Goal: Subscribe to service/newsletter

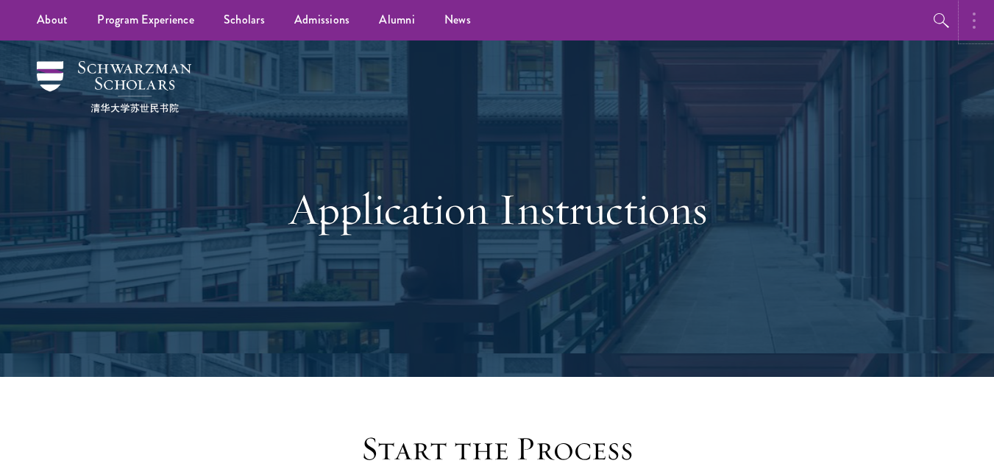
click at [977, 25] on button "button" at bounding box center [978, 20] width 32 height 40
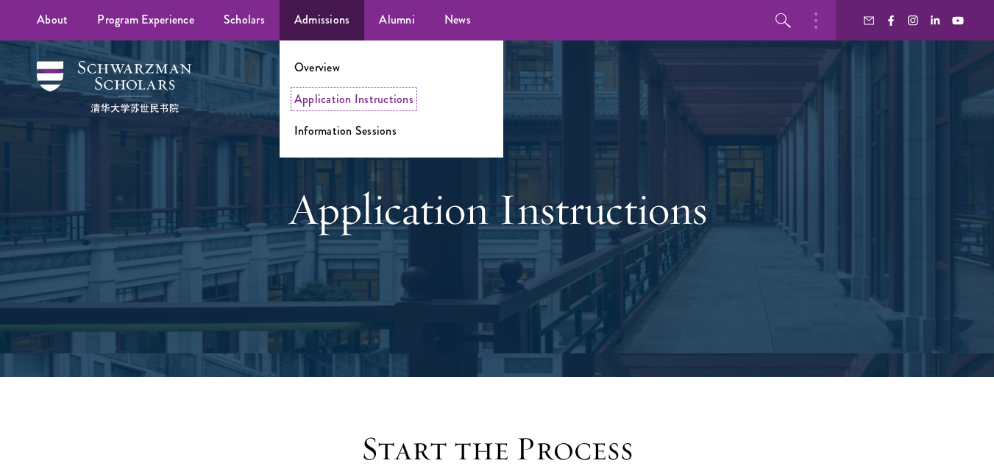
click at [347, 107] on link "Application Instructions" at bounding box center [353, 99] width 119 height 17
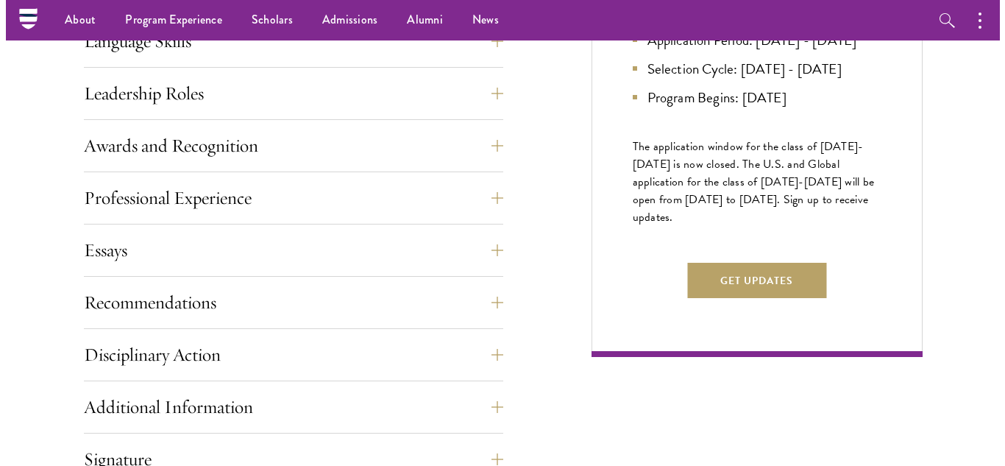
scroll to position [804, 0]
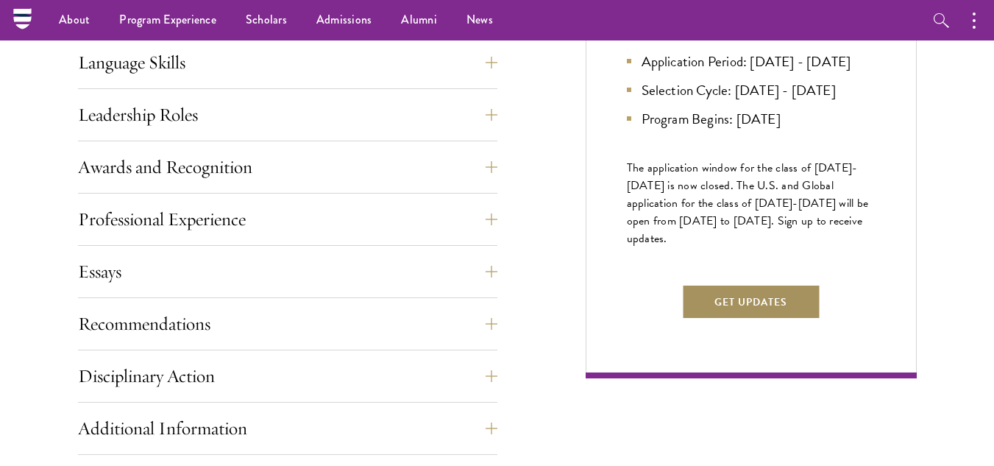
click at [734, 319] on button "Get Updates" at bounding box center [750, 301] width 139 height 35
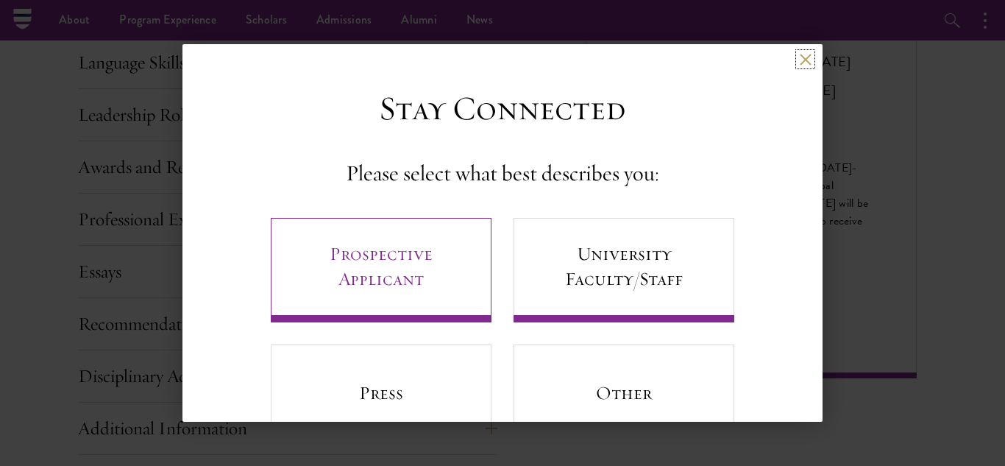
scroll to position [60, 0]
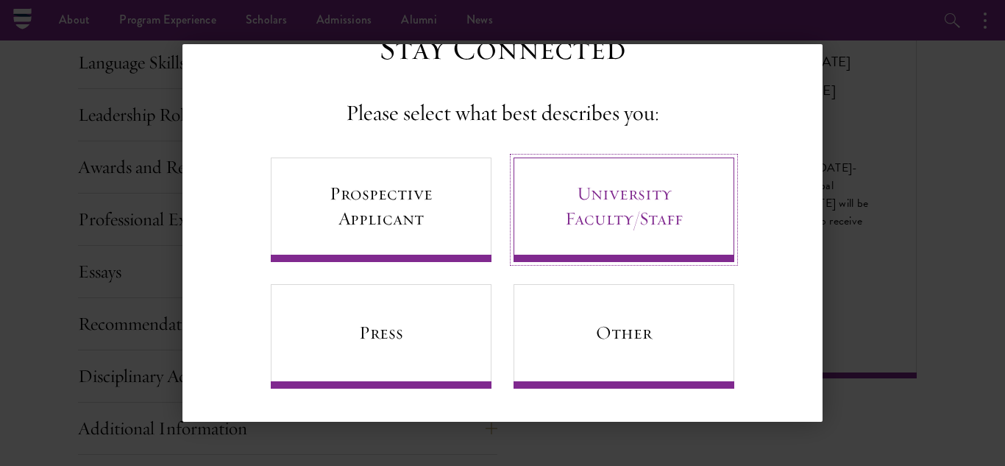
click at [615, 196] on link "University Faculty/Staff" at bounding box center [624, 209] width 221 height 105
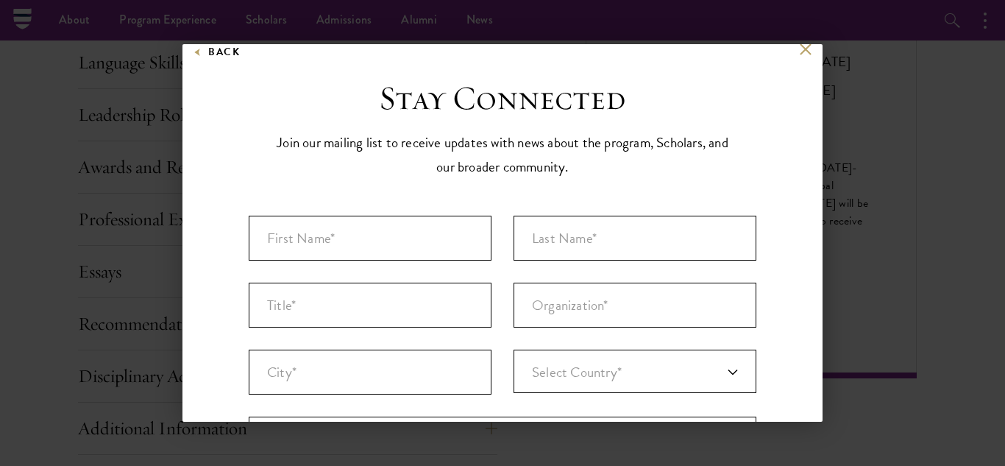
scroll to position [0, 0]
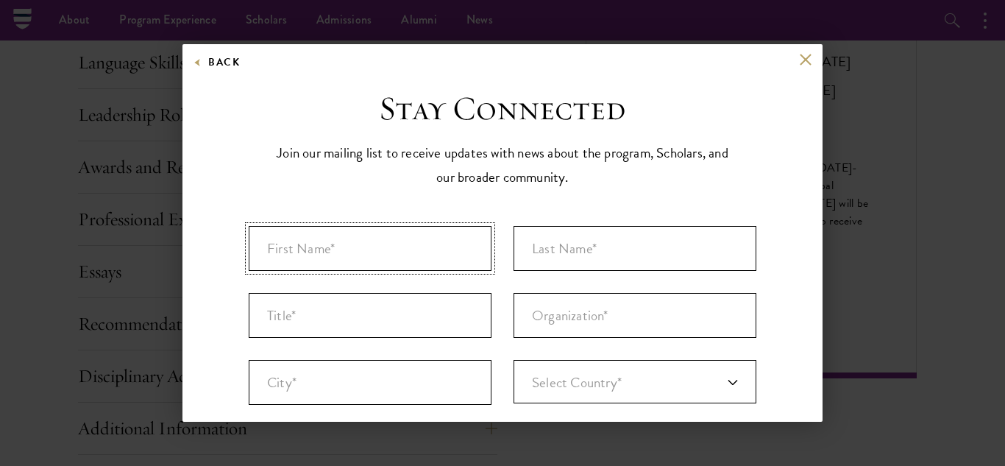
click at [341, 255] on input "First Name* *" at bounding box center [370, 248] width 243 height 45
type input "Johnson Mangar"
click at [587, 248] on input "Last Name* *" at bounding box center [635, 248] width 243 height 45
type input "Makur"
click at [417, 313] on input "Title *" at bounding box center [370, 315] width 243 height 45
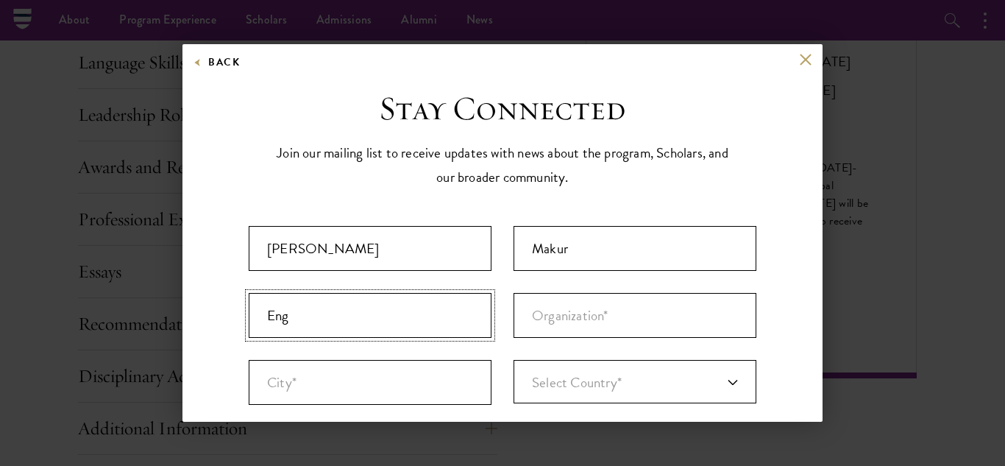
type input "Eng"
click at [612, 322] on input "Organization *" at bounding box center [635, 315] width 243 height 45
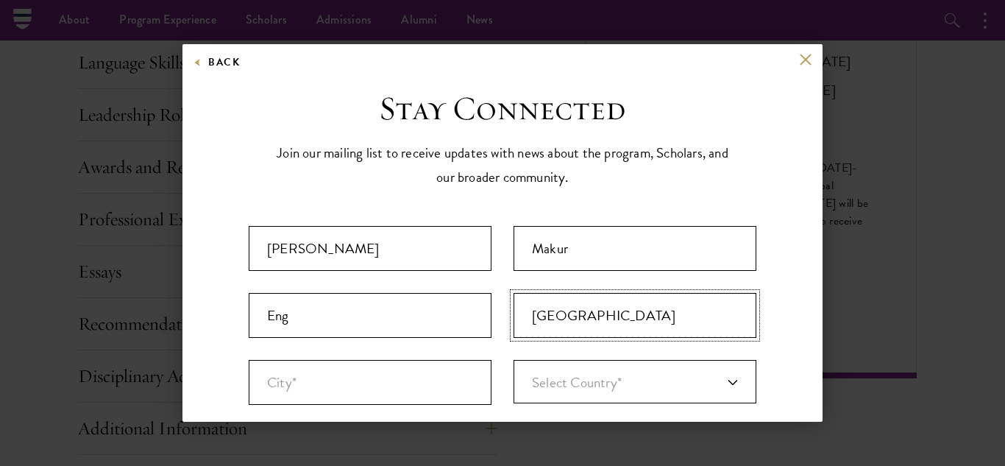
type input "University of Juba"
click at [400, 374] on input "City* *" at bounding box center [370, 382] width 243 height 45
type input "Juba"
click at [612, 388] on div "Select Country*" at bounding box center [635, 381] width 243 height 43
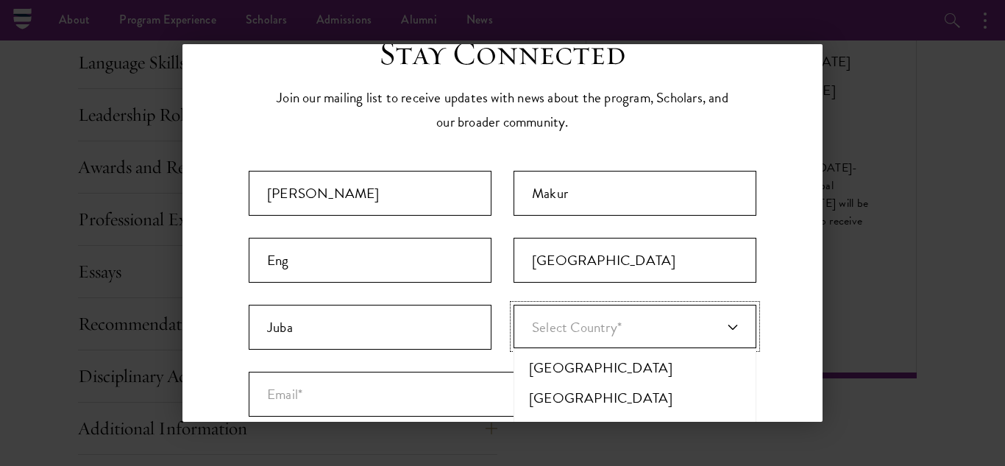
scroll to position [91, 0]
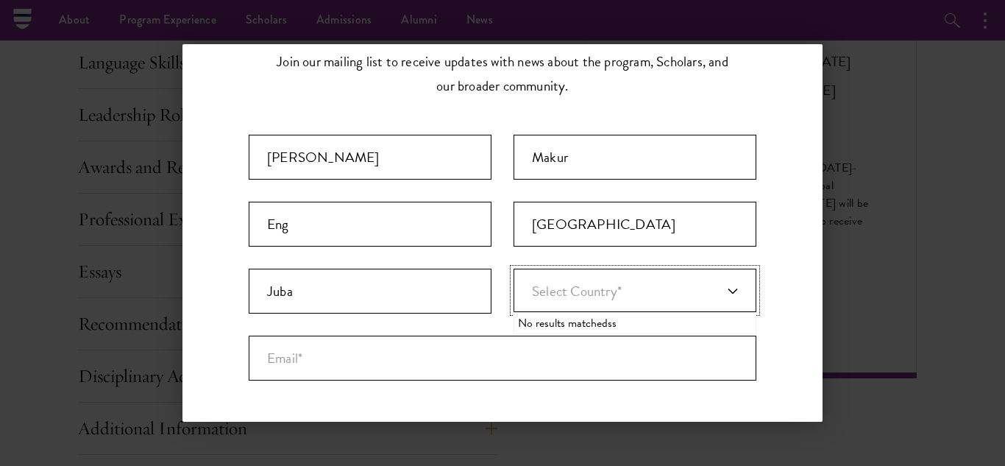
click at [614, 291] on span "Select Country*" at bounding box center [577, 290] width 90 height 21
click at [625, 284] on link "Select Country*" at bounding box center [635, 290] width 243 height 43
click at [720, 285] on link "Select Country*" at bounding box center [635, 290] width 243 height 43
click at [709, 288] on link "Select Country*" at bounding box center [635, 290] width 243 height 43
click at [603, 286] on span "Select Country*" at bounding box center [577, 290] width 90 height 21
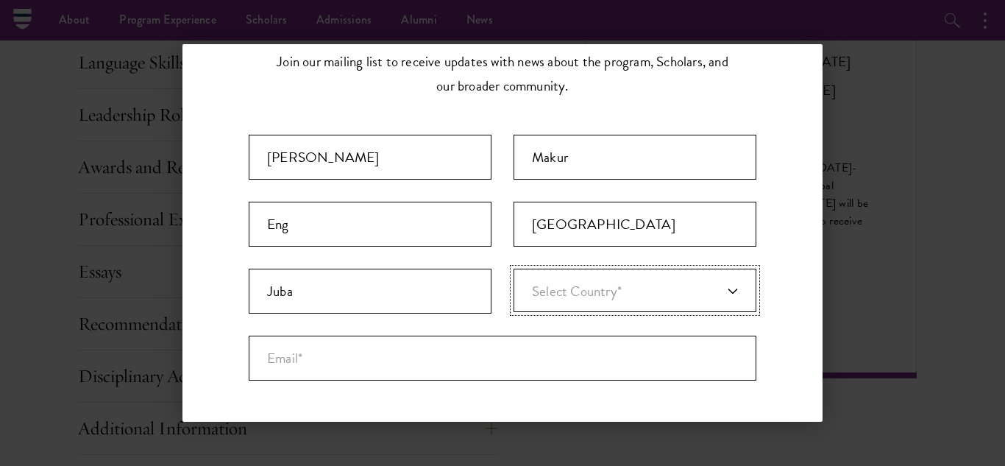
click at [603, 286] on span "Select Country*" at bounding box center [577, 290] width 90 height 21
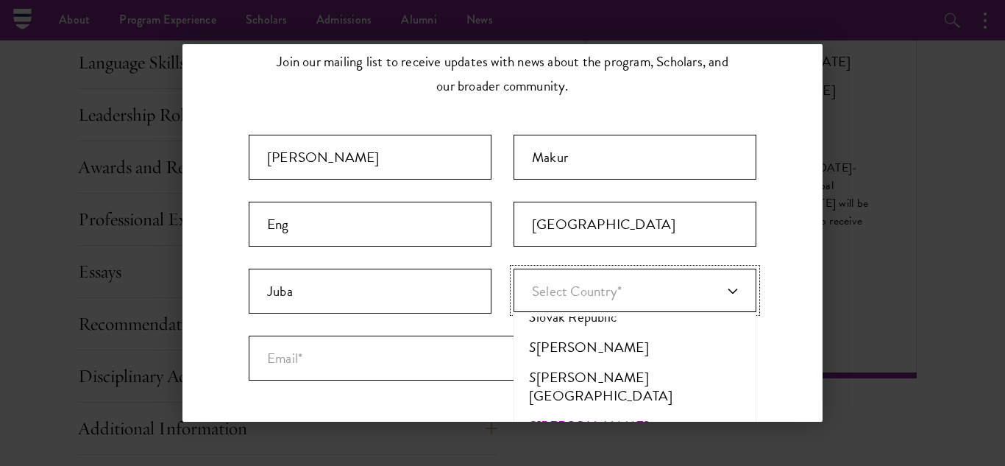
scroll to position [807, 0]
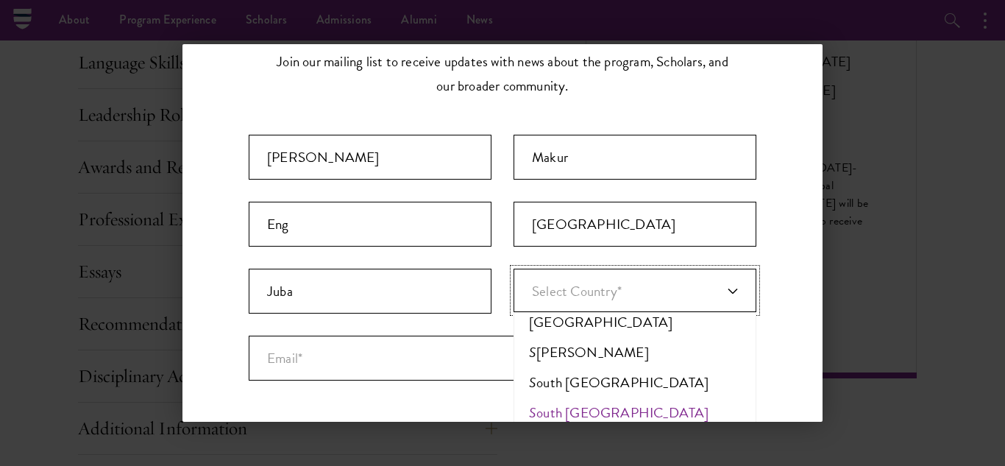
type input "s"
click at [574, 397] on li "S outh Sudan" at bounding box center [635, 412] width 234 height 30
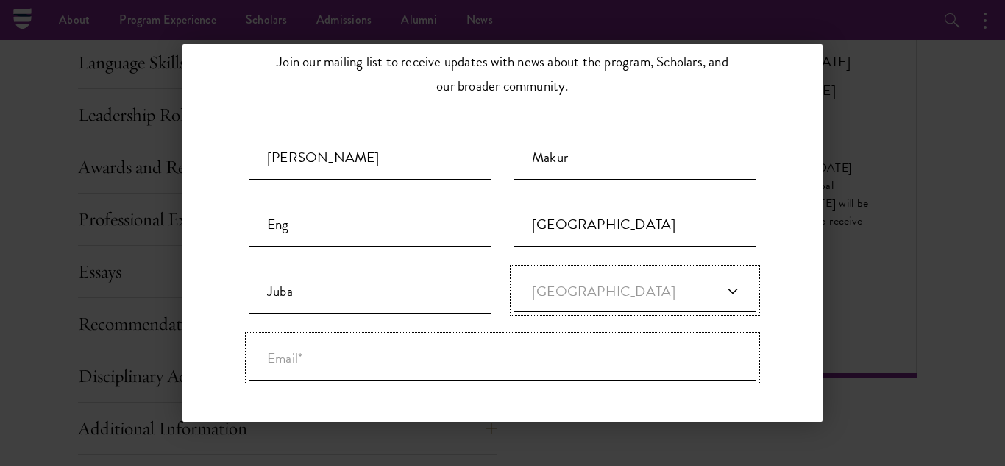
click at [339, 368] on input "Email* *" at bounding box center [503, 358] width 508 height 45
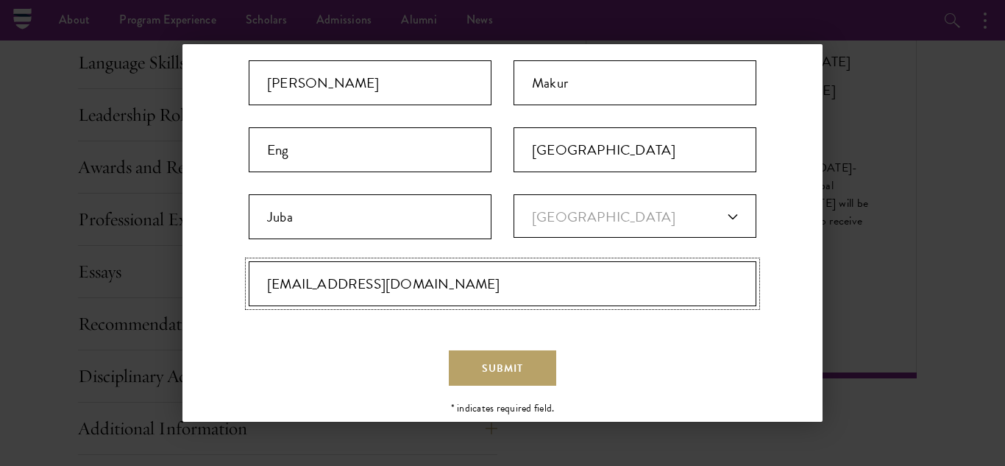
scroll to position [196, 0]
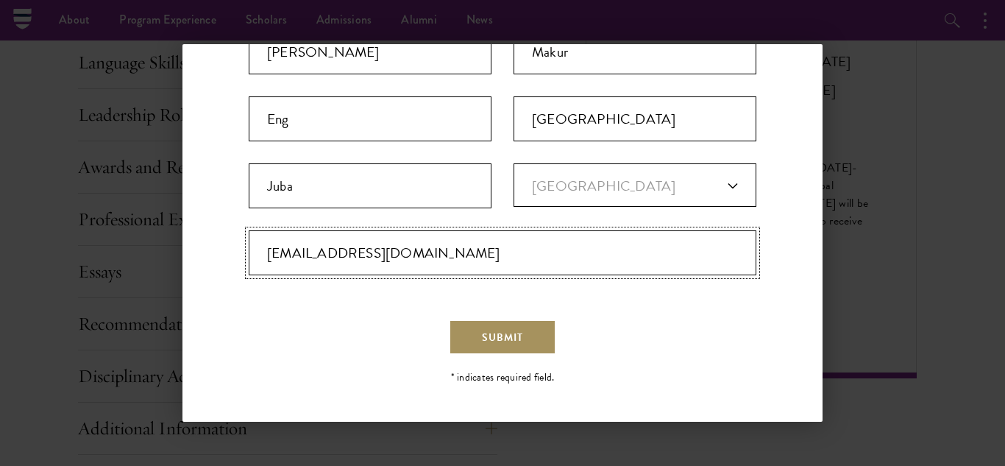
type input "dokmakur@outlook.com"
click at [492, 328] on button "Submit" at bounding box center [502, 336] width 107 height 35
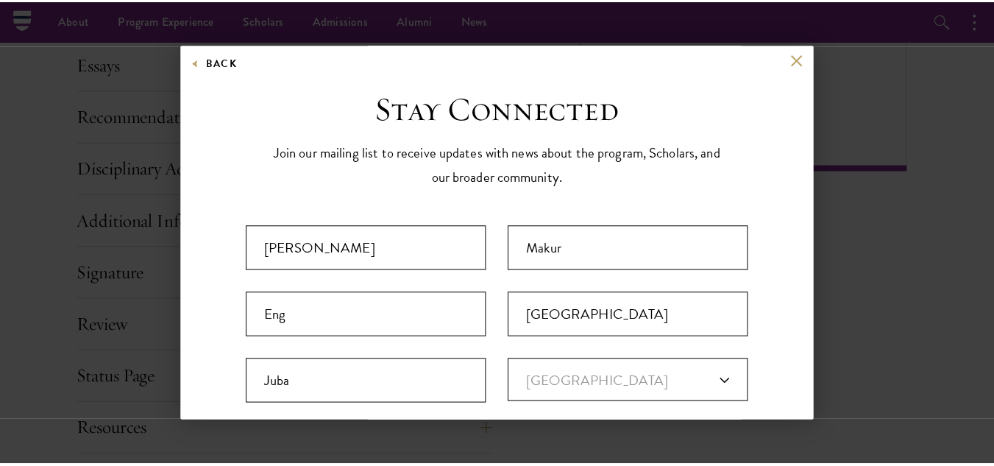
scroll to position [0, 0]
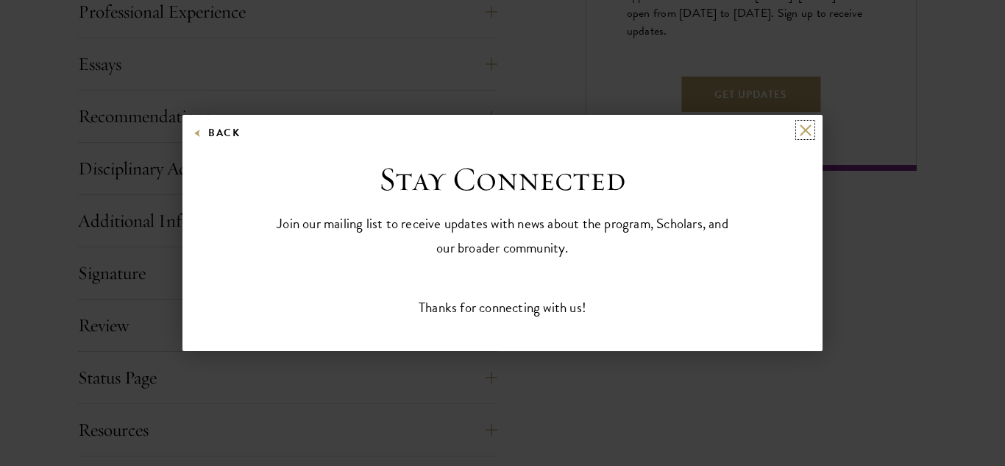
click at [810, 132] on button at bounding box center [805, 130] width 13 height 13
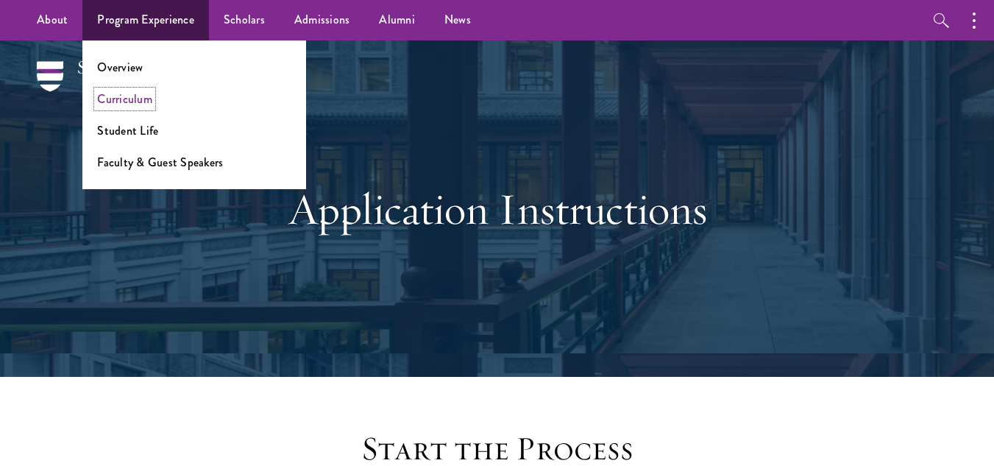
click at [141, 97] on link "Curriculum" at bounding box center [124, 99] width 55 height 17
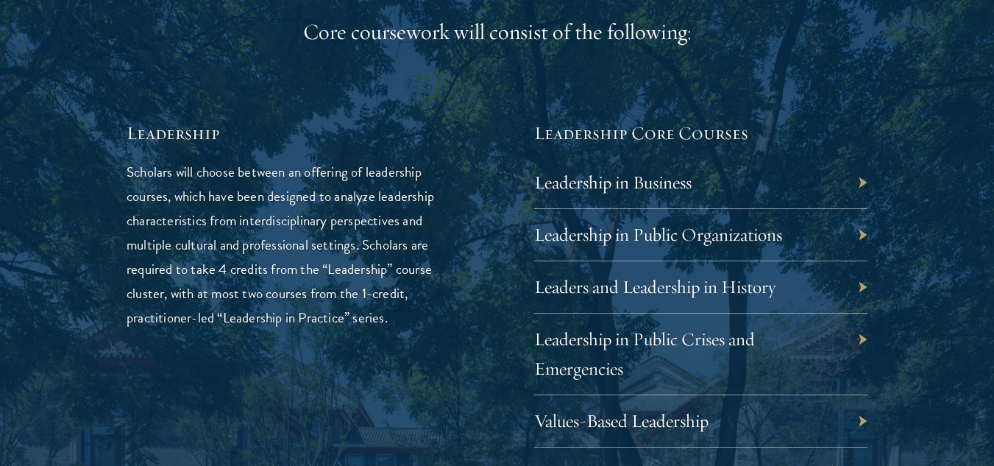
scroll to position [2429, 0]
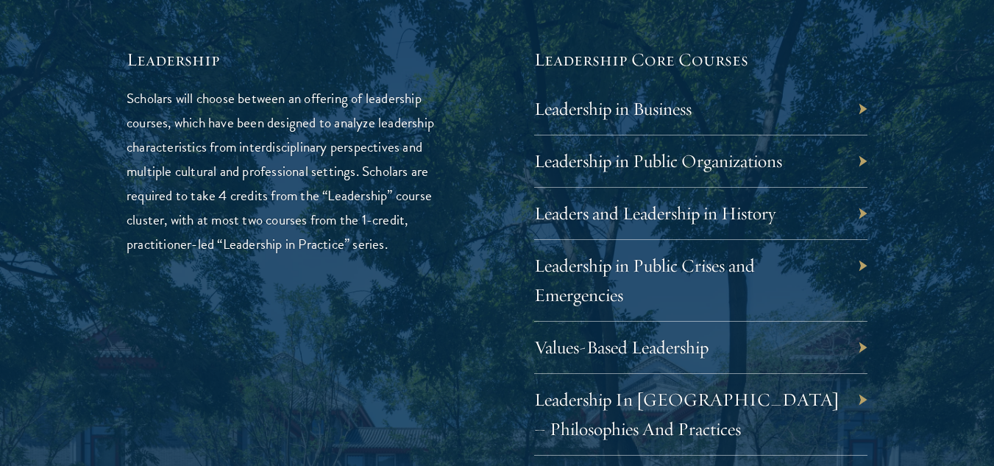
click at [864, 116] on div "Leadership in Business" at bounding box center [701, 109] width 334 height 52
click at [860, 110] on div "Leadership in Business" at bounding box center [701, 109] width 334 height 52
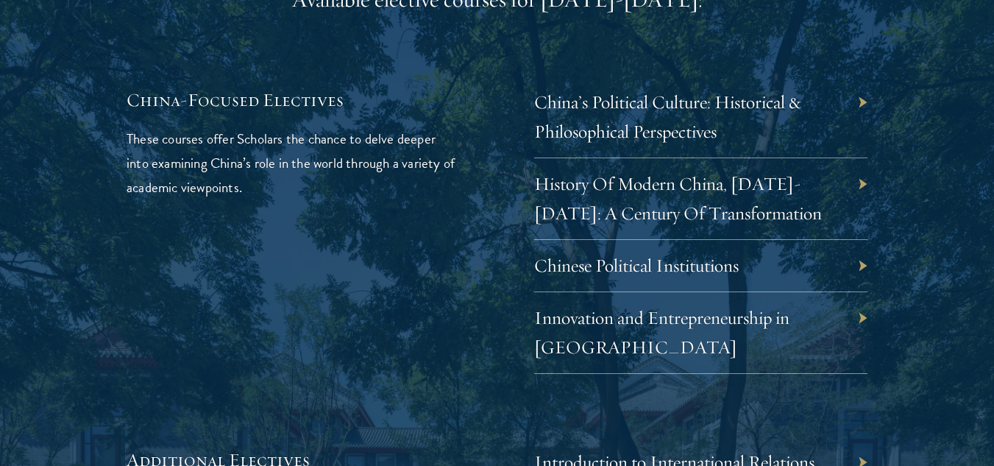
scroll to position [4489, 0]
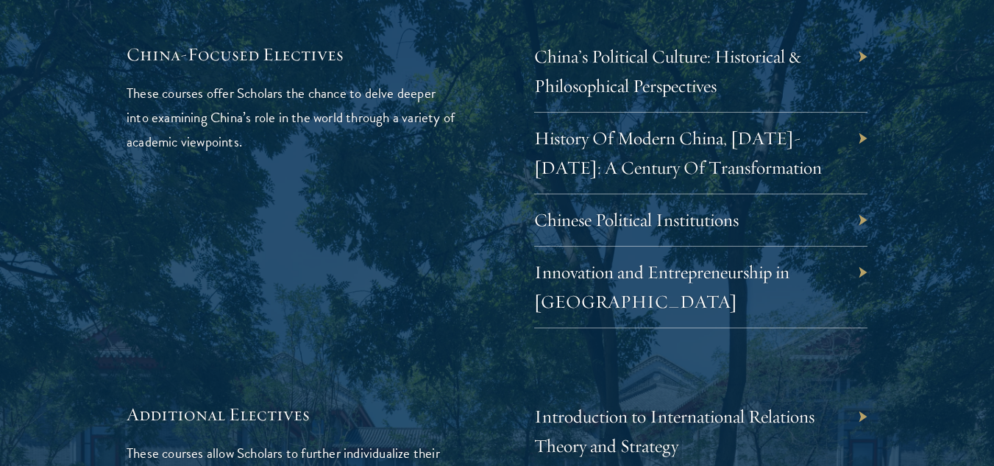
drag, startPoint x: 992, startPoint y: 234, endPoint x: 1005, endPoint y: 318, distance: 84.8
click at [994, 318] on html "About Overview Leadership Donors Program Experience Overview Curriculum Student…" at bounding box center [497, 276] width 994 height 9530
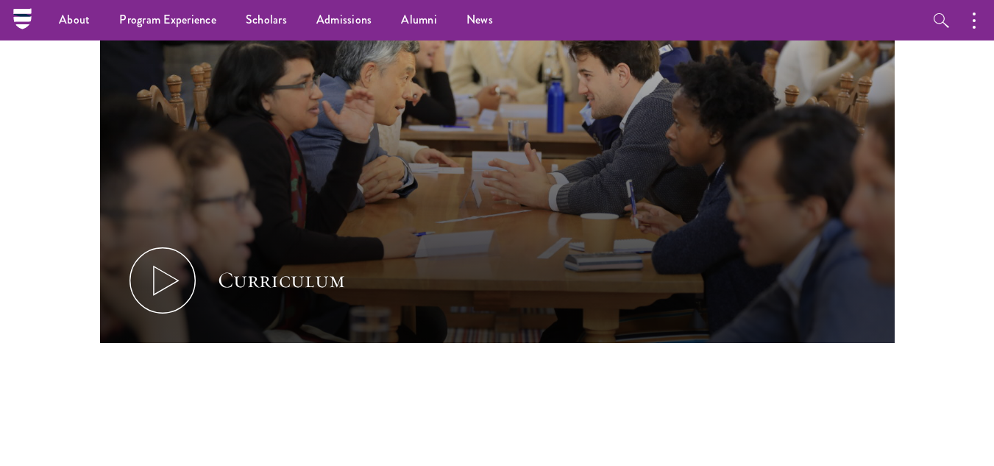
scroll to position [0, 0]
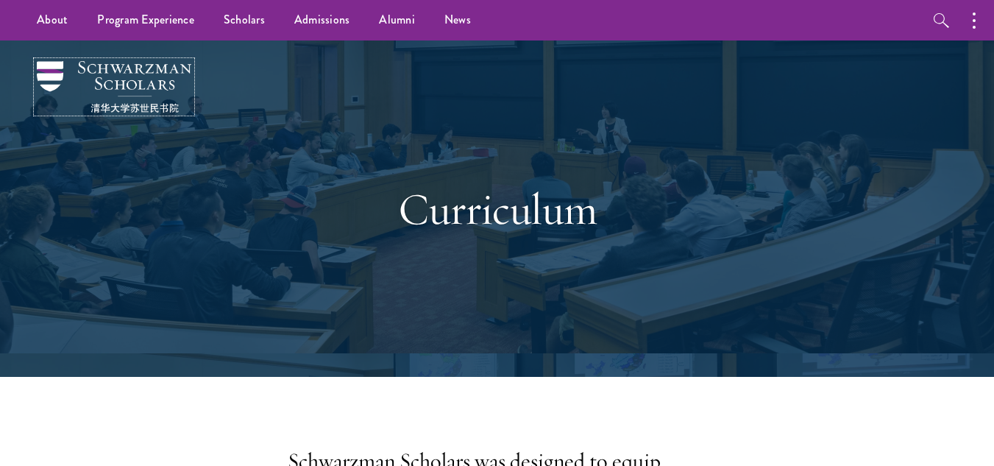
click at [121, 73] on img at bounding box center [114, 87] width 155 height 52
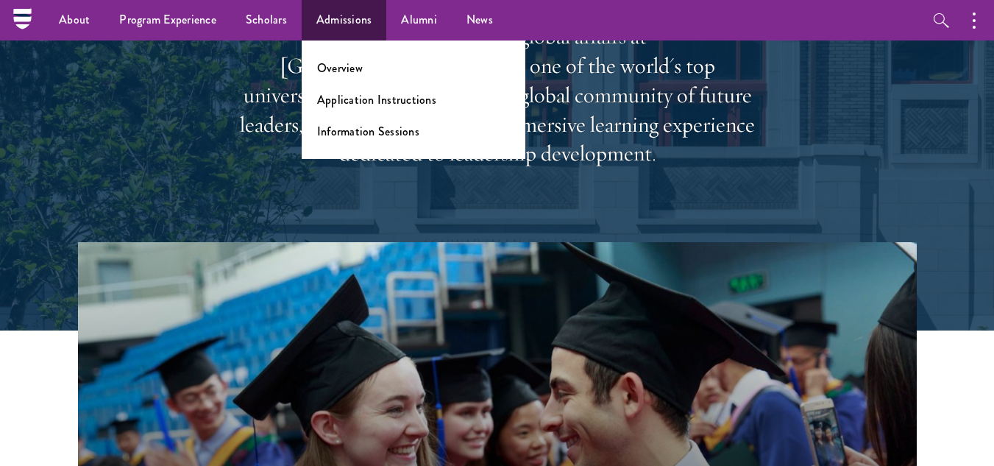
scroll to position [221, 0]
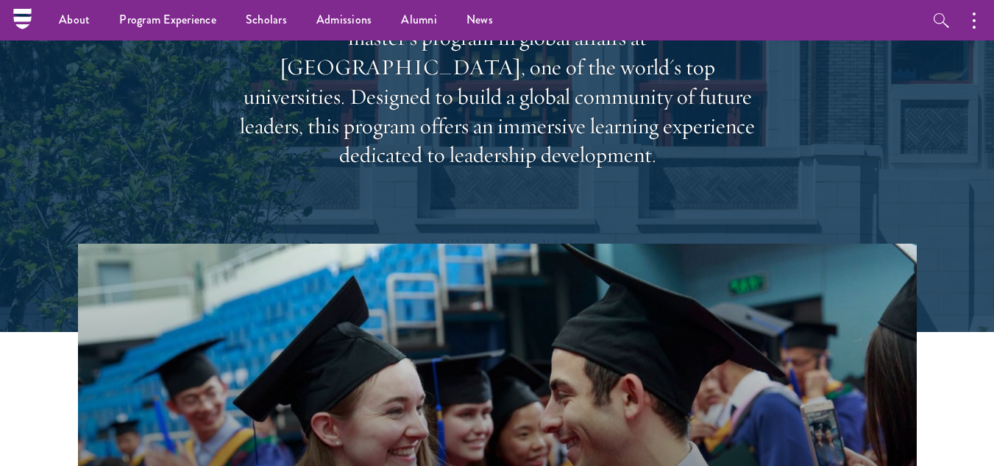
click at [4, 16] on div "About Overview Leadership Donors Program Experience Overview Curriculum Student…" at bounding box center [497, 20] width 994 height 40
click at [16, 15] on icon at bounding box center [22, 15] width 18 height 3
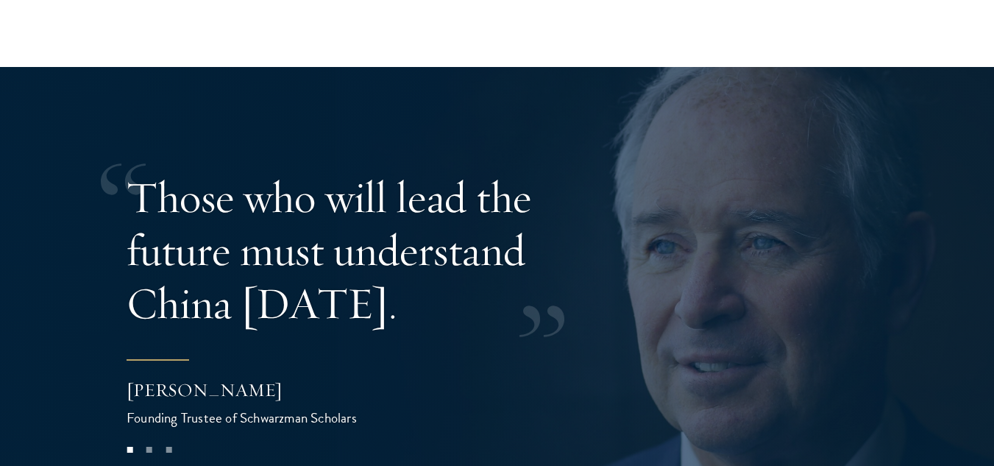
scroll to position [2870, 0]
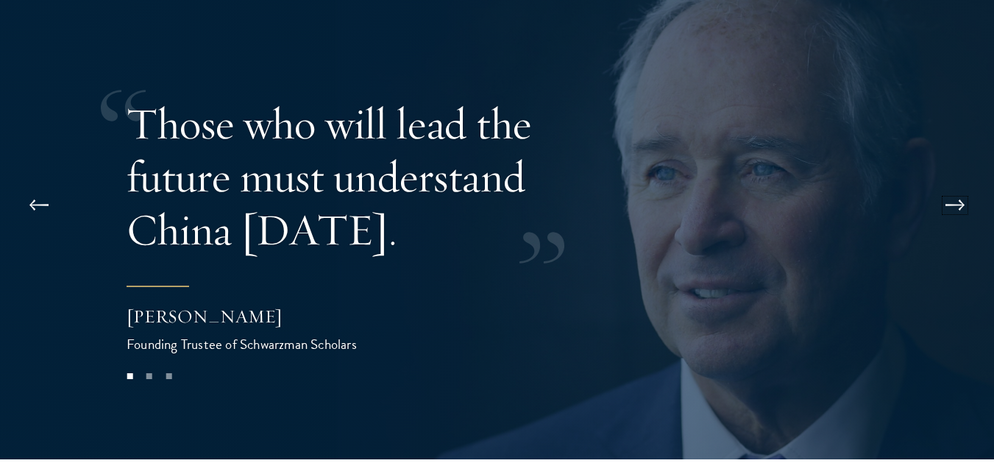
click at [960, 185] on button at bounding box center [955, 205] width 49 height 41
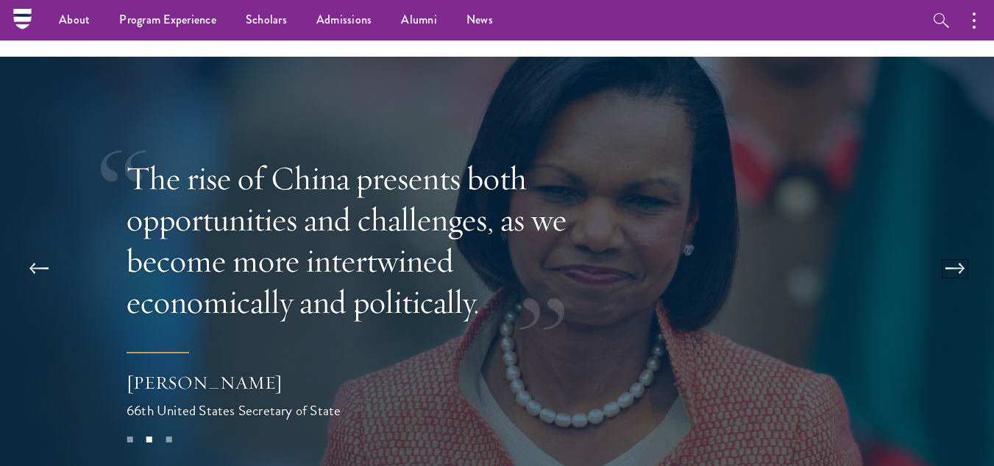
scroll to position [2723, 0]
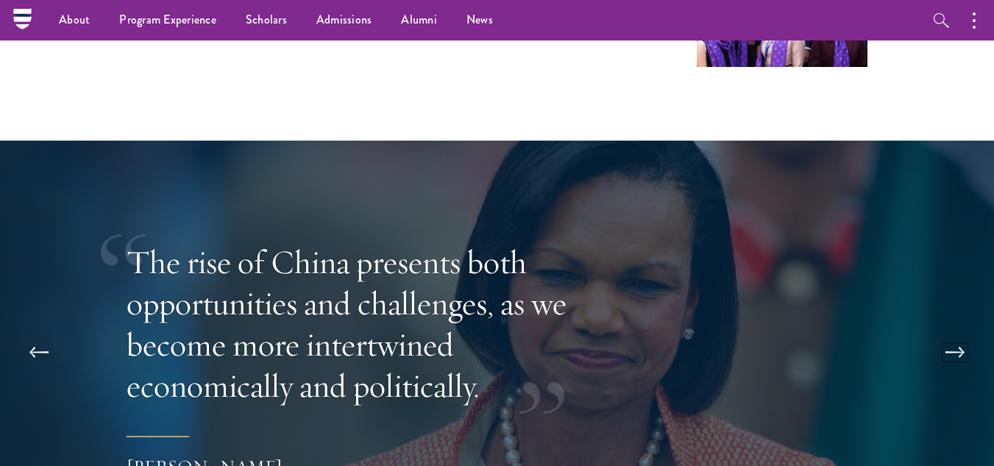
click at [952, 332] on button at bounding box center [955, 352] width 49 height 41
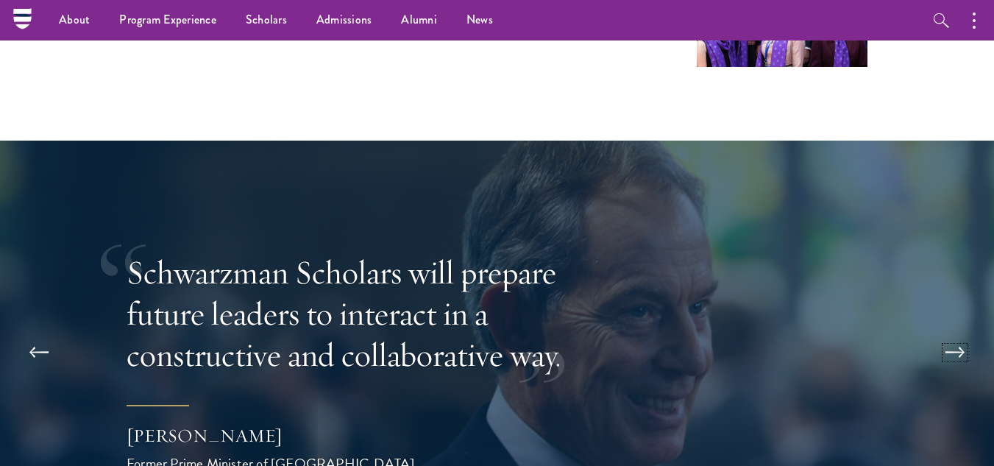
click at [957, 332] on button at bounding box center [955, 352] width 49 height 41
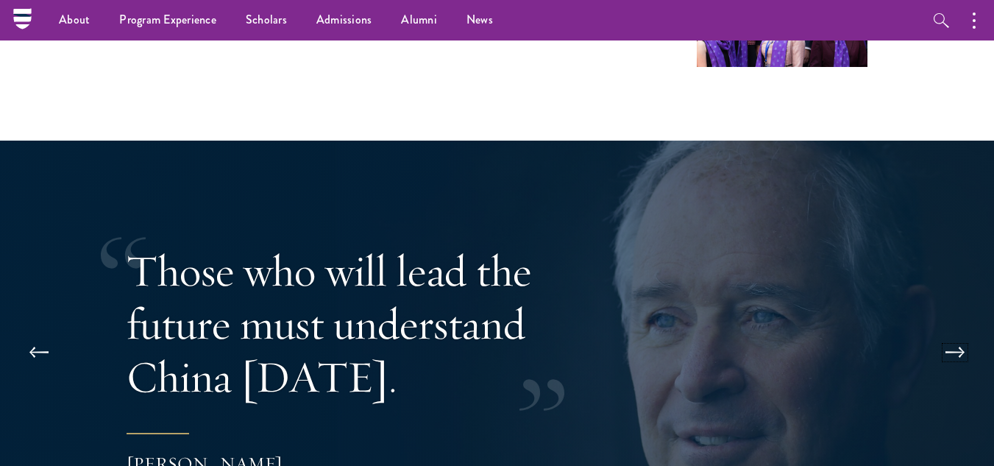
click at [957, 332] on button at bounding box center [955, 352] width 49 height 41
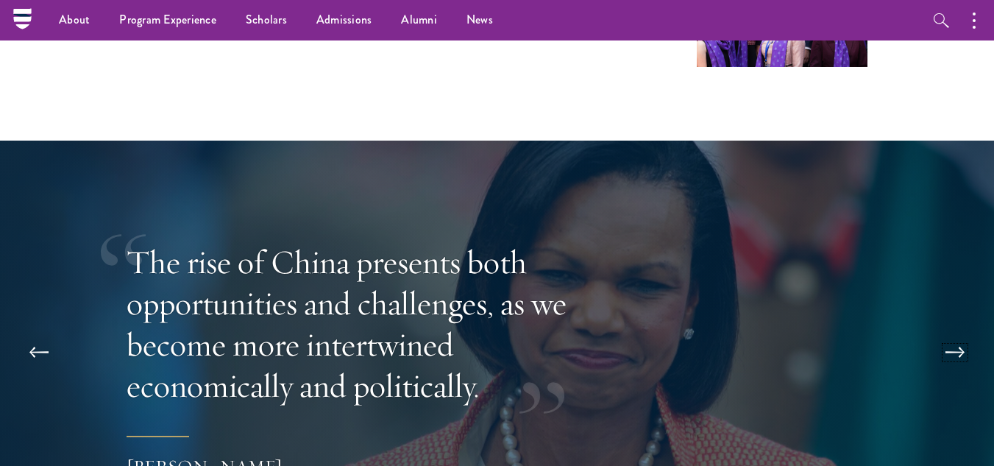
click at [957, 332] on button at bounding box center [955, 352] width 49 height 41
